Goal: Information Seeking & Learning: Learn about a topic

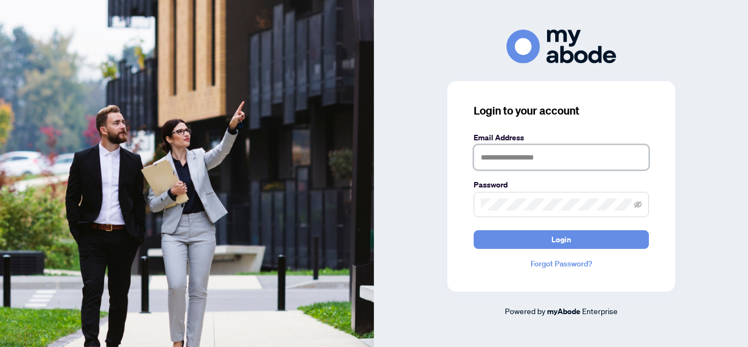
type input "**********"
click at [642, 202] on span at bounding box center [561, 204] width 175 height 25
click at [637, 204] on icon "eye-invisible" at bounding box center [638, 203] width 8 height 7
click at [637, 204] on icon "eye" at bounding box center [638, 204] width 8 height 8
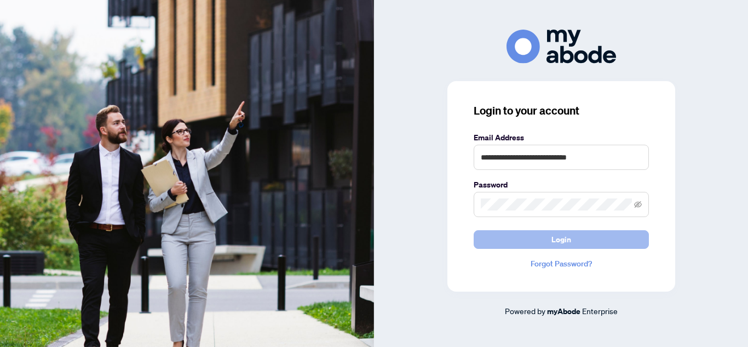
click at [514, 238] on button "Login" at bounding box center [561, 239] width 175 height 19
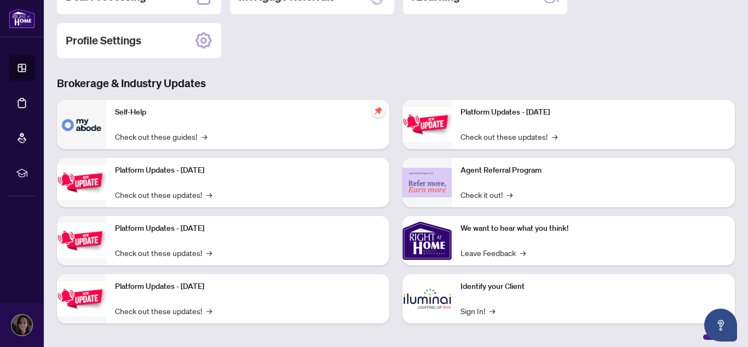
scroll to position [156, 0]
click at [140, 251] on link "Check out these updates! →" at bounding box center [163, 252] width 97 height 12
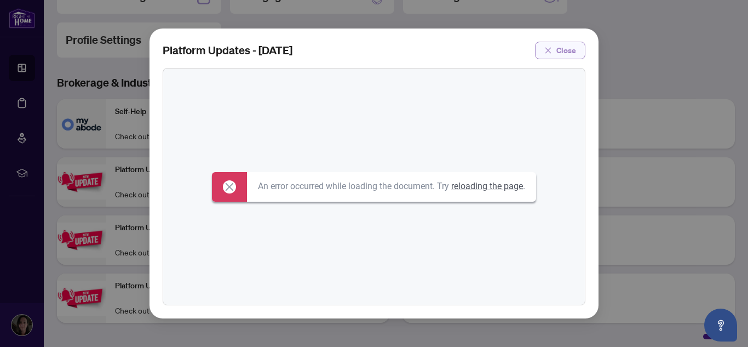
click at [545, 53] on icon "close" at bounding box center [549, 51] width 8 height 8
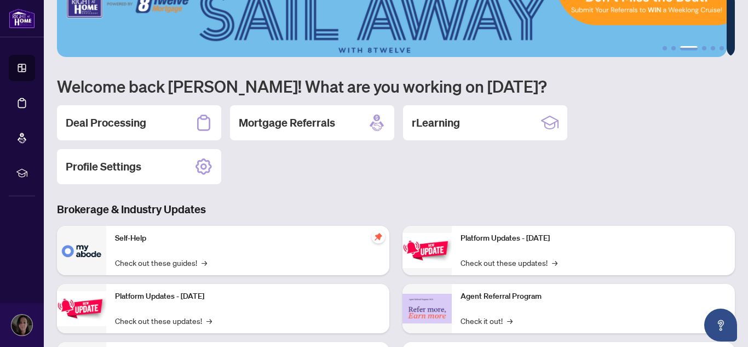
scroll to position [0, 0]
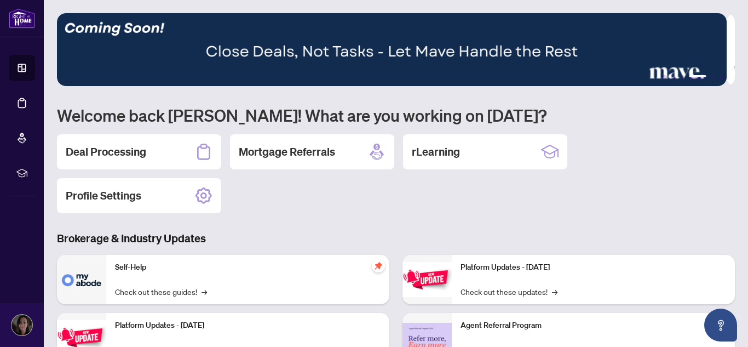
click at [670, 159] on div "Deal Processing Mortgage Referrals rLearning Profile Settings" at bounding box center [396, 173] width 678 height 79
